Goal: Task Accomplishment & Management: Manage account settings

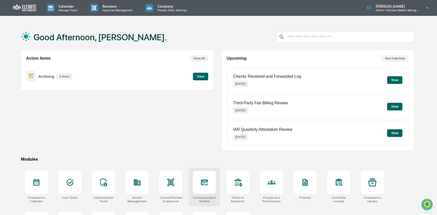
click at [212, 177] on div at bounding box center [204, 182] width 23 height 23
click at [210, 180] on div at bounding box center [204, 182] width 23 height 23
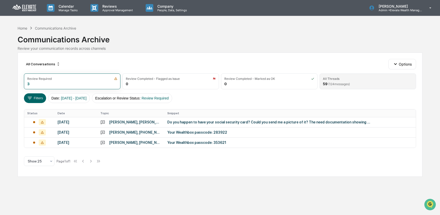
click at [335, 84] on span "( 124 messages)" at bounding box center [339, 84] width 22 height 4
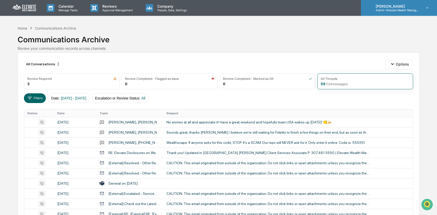
click at [404, 9] on p "Admin • Elevate Wealth Management" at bounding box center [395, 10] width 47 height 4
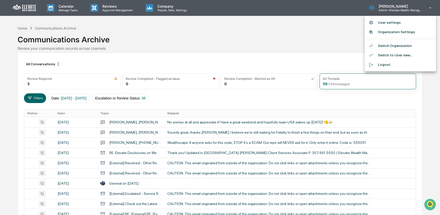
click at [399, 44] on li "Switch Organization" at bounding box center [400, 45] width 71 height 9
